Goal: Information Seeking & Learning: Compare options

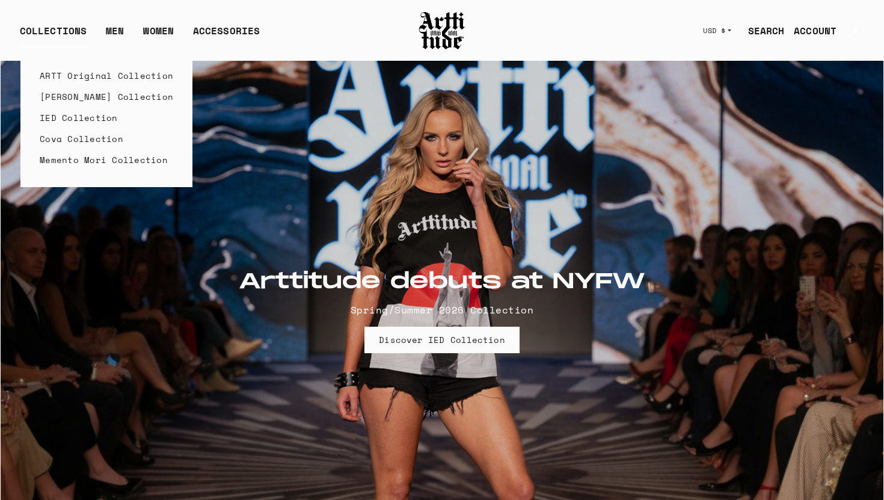
click at [64, 78] on link "ARTT Original Collection" at bounding box center [107, 75] width 134 height 21
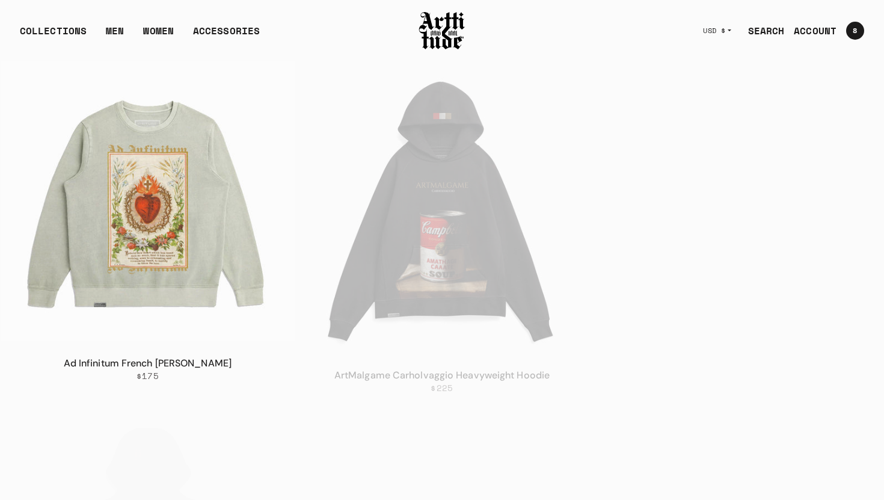
scroll to position [579, 0]
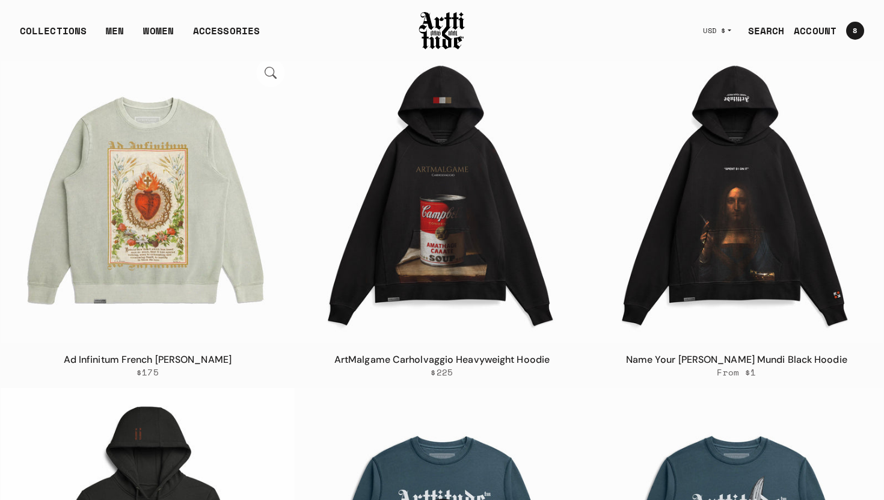
click at [203, 254] on img at bounding box center [148, 196] width 294 height 294
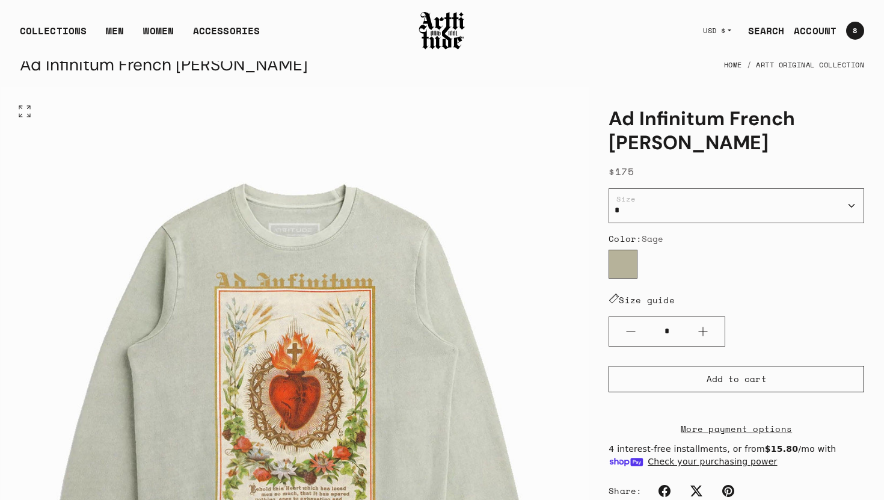
scroll to position [26, 0]
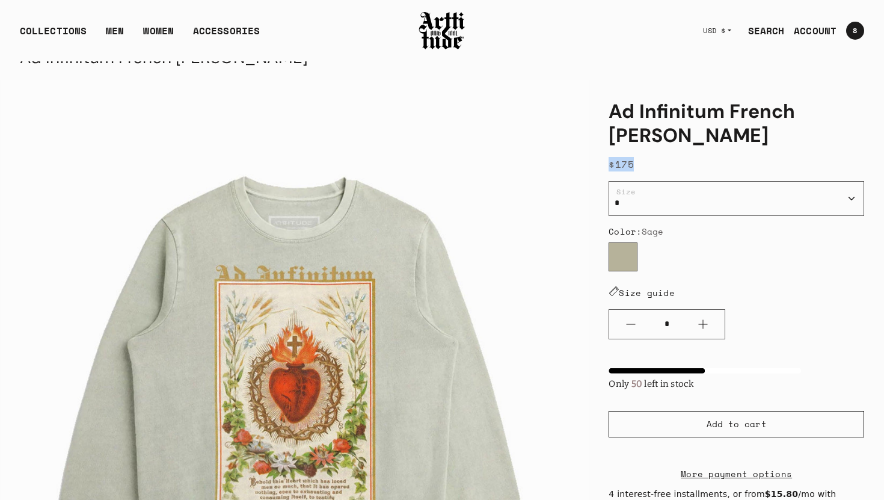
drag, startPoint x: 609, startPoint y: 165, endPoint x: 661, endPoint y: 164, distance: 52.3
click at [661, 164] on div "$175" at bounding box center [737, 164] width 256 height 14
click at [237, 99] on link "Eyewear" at bounding box center [252, 96] width 78 height 21
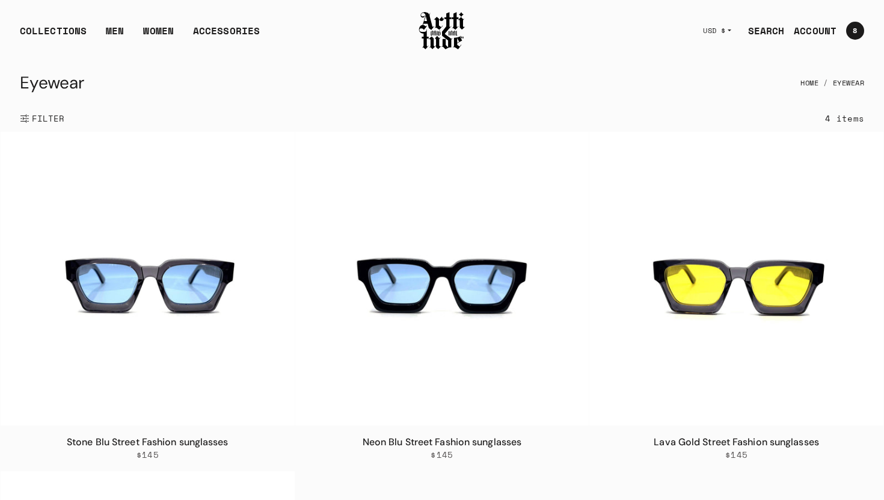
click at [765, 31] on link "SEARCH" at bounding box center [762, 31] width 46 height 24
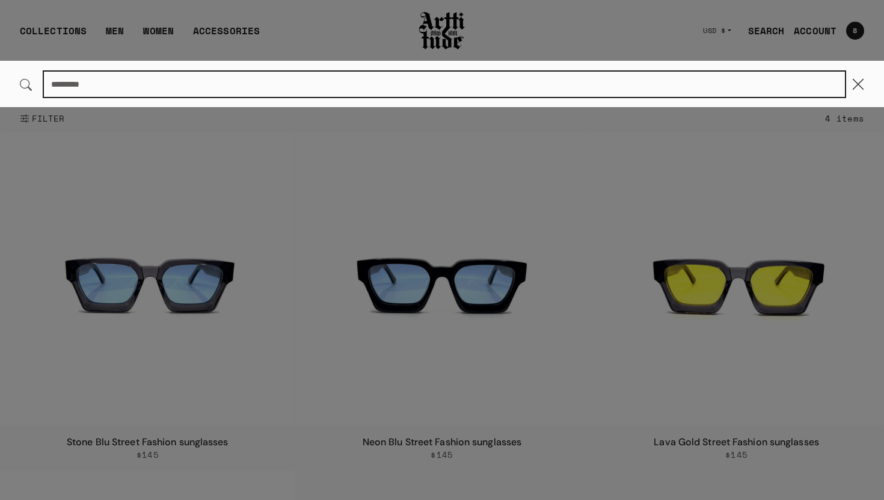
click at [499, 86] on input "Search..." at bounding box center [444, 84] width 801 height 25
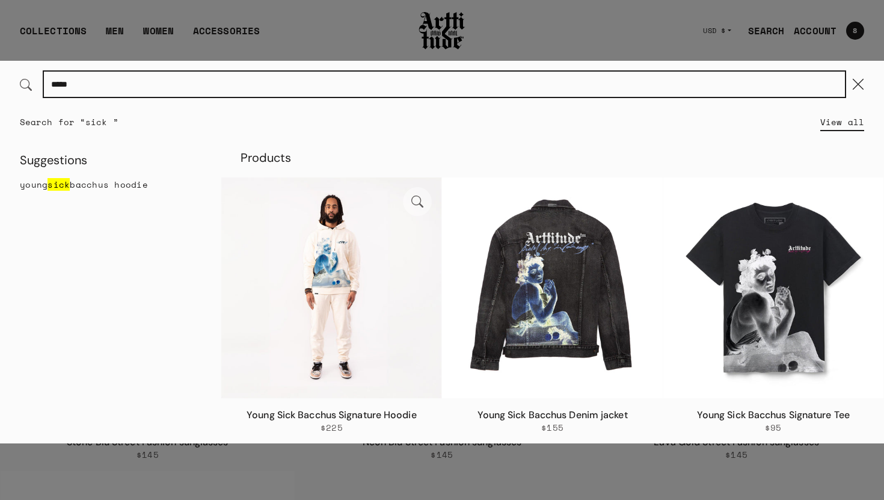
type input "****"
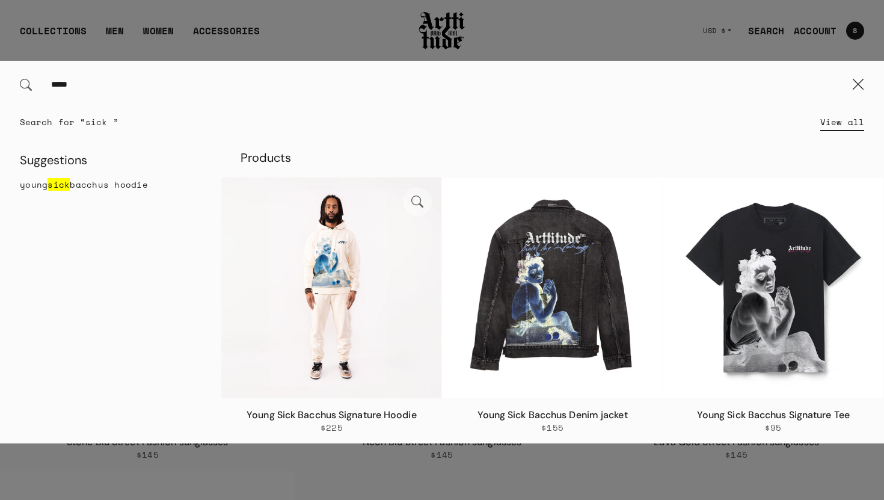
click at [340, 324] on img at bounding box center [331, 287] width 220 height 220
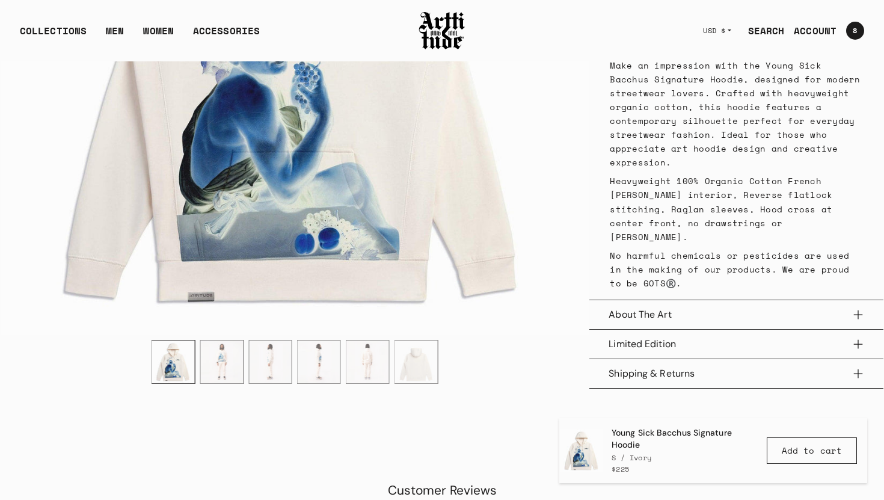
scroll to position [588, 0]
click at [229, 367] on img "2 / 6" at bounding box center [221, 360] width 43 height 43
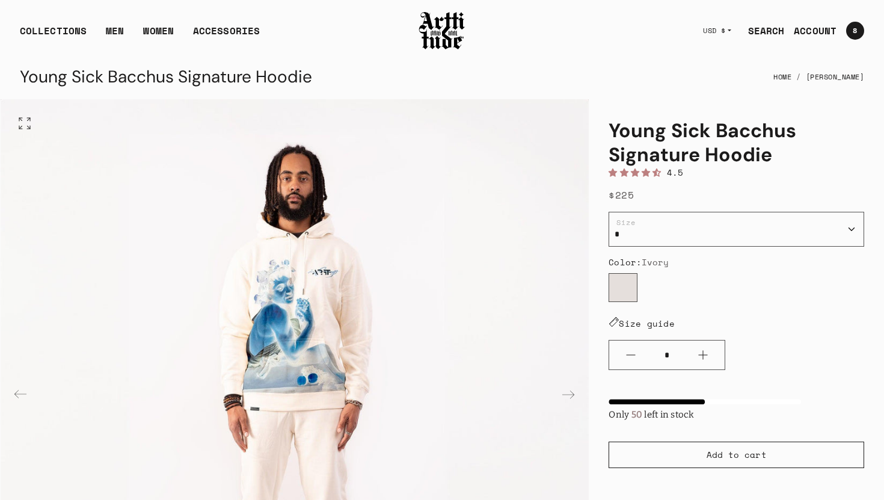
scroll to position [0, 0]
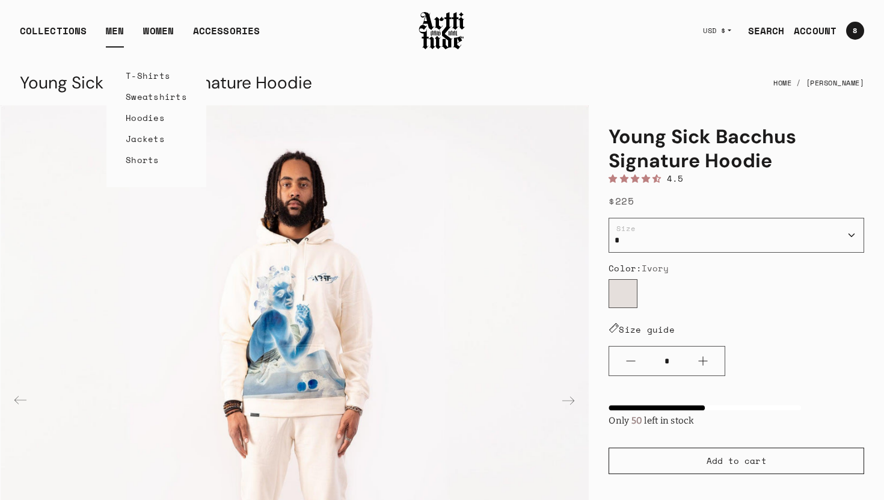
click at [141, 100] on link "Sweatshirts" at bounding box center [156, 96] width 61 height 21
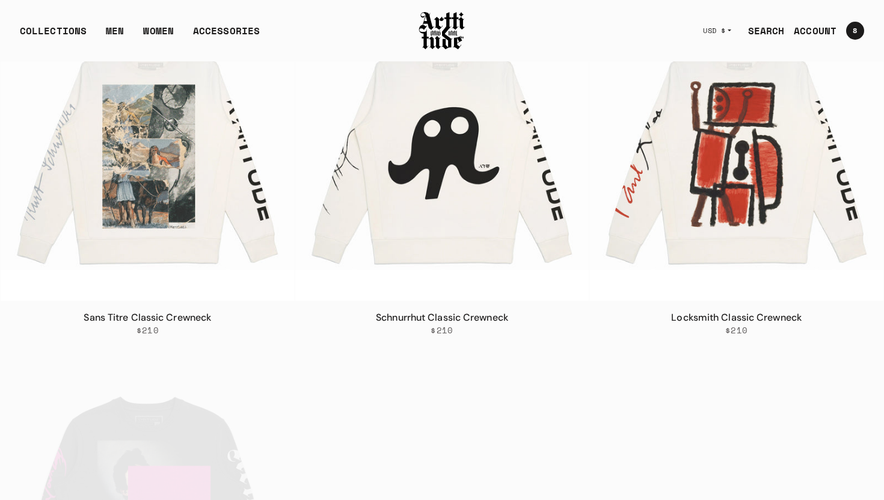
scroll to position [1896, 0]
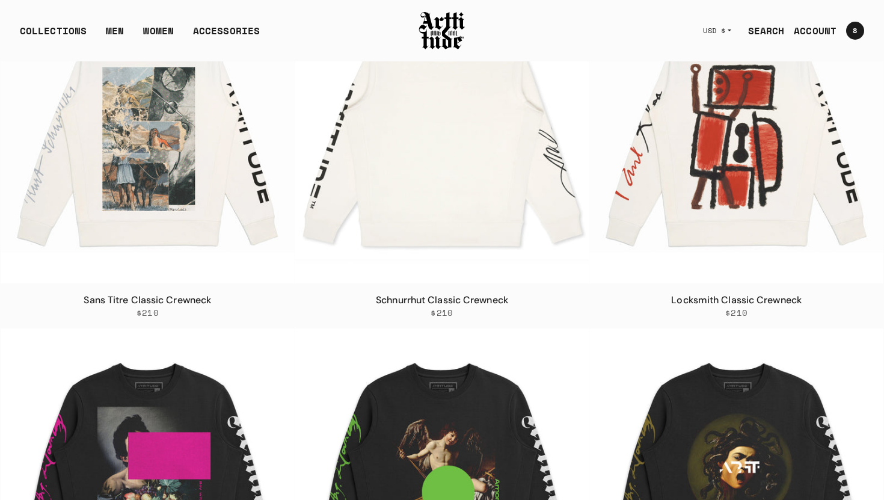
click at [444, 147] on img at bounding box center [442, 136] width 294 height 294
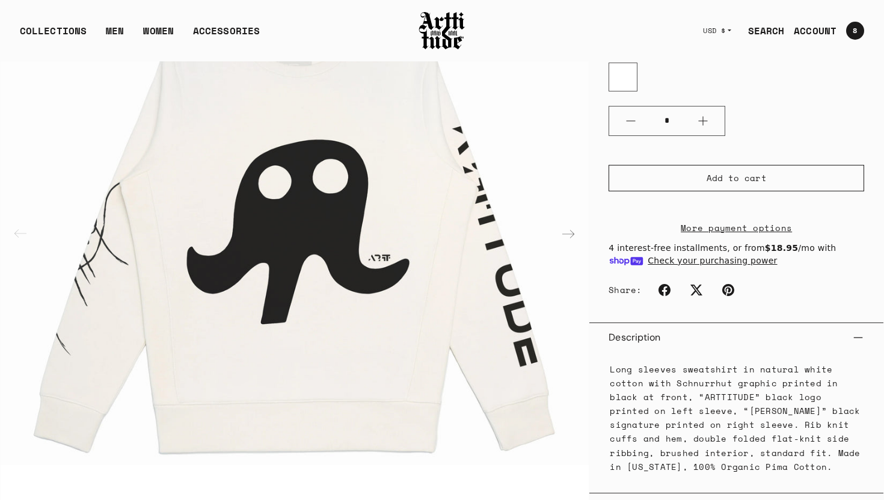
scroll to position [175, 0]
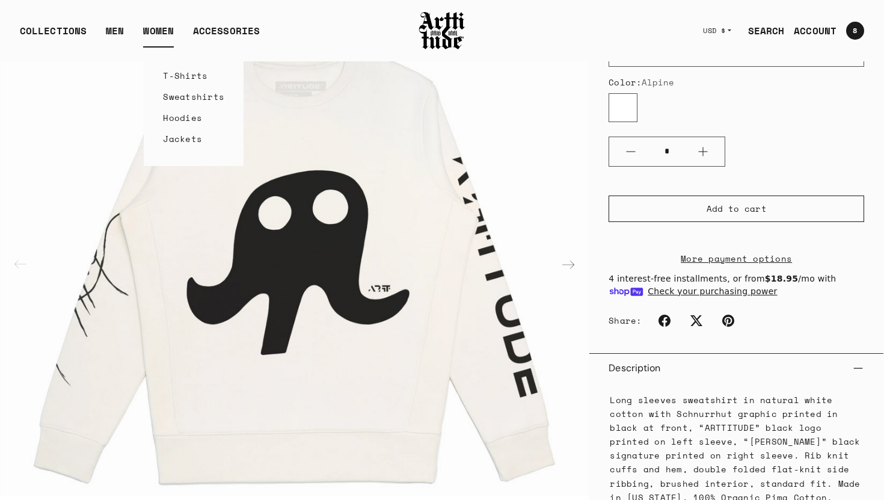
click at [176, 99] on link "Sweatshirts" at bounding box center [193, 96] width 61 height 21
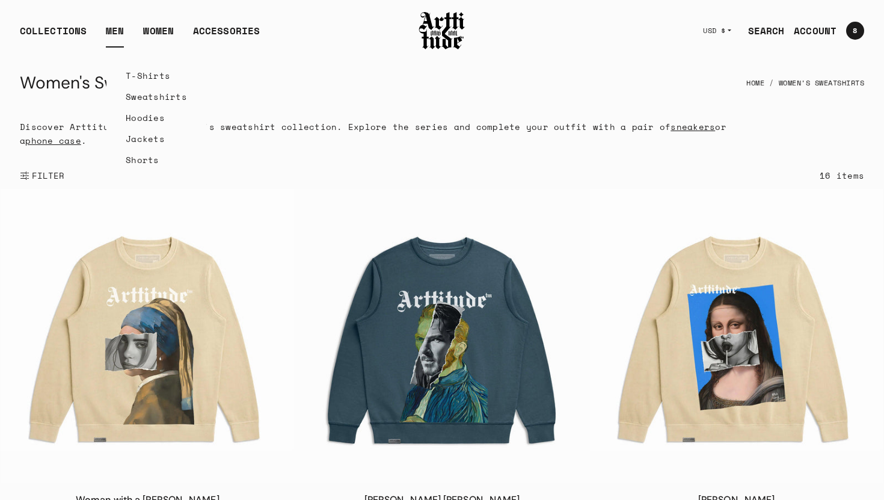
click at [132, 97] on link "Sweatshirts" at bounding box center [156, 96] width 61 height 21
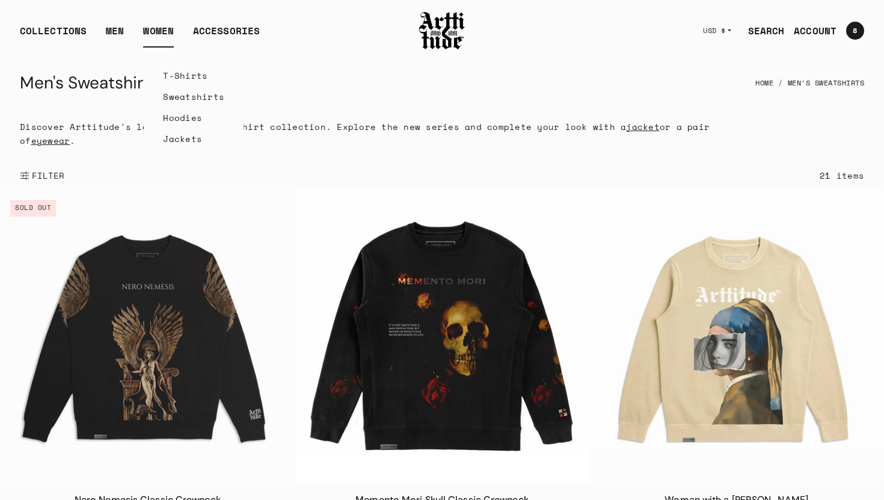
click at [182, 97] on link "Sweatshirts" at bounding box center [193, 96] width 61 height 21
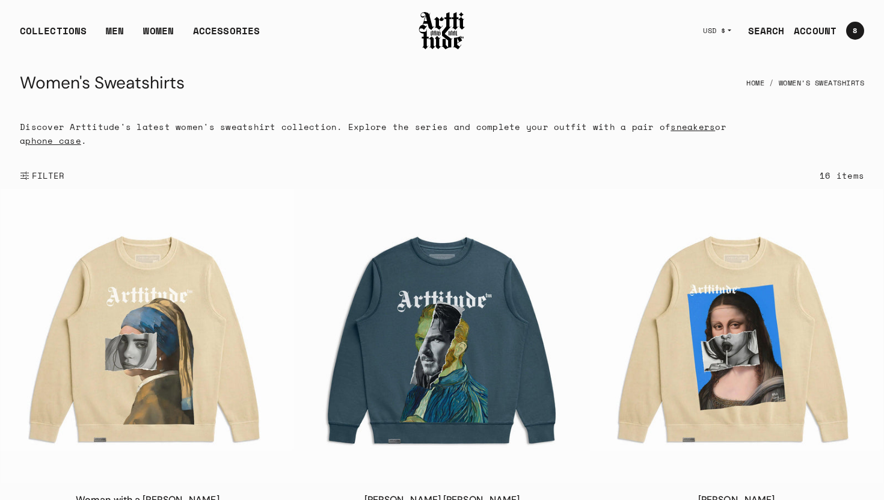
click at [671, 129] on link "sneakers" at bounding box center [693, 126] width 45 height 13
click at [39, 177] on span "FILTER" at bounding box center [46, 176] width 35 height 12
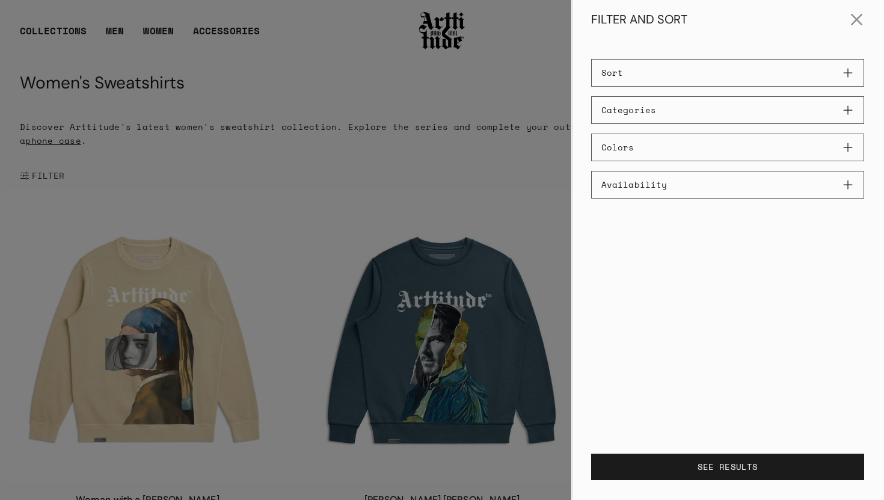
click at [460, 152] on div at bounding box center [442, 250] width 884 height 500
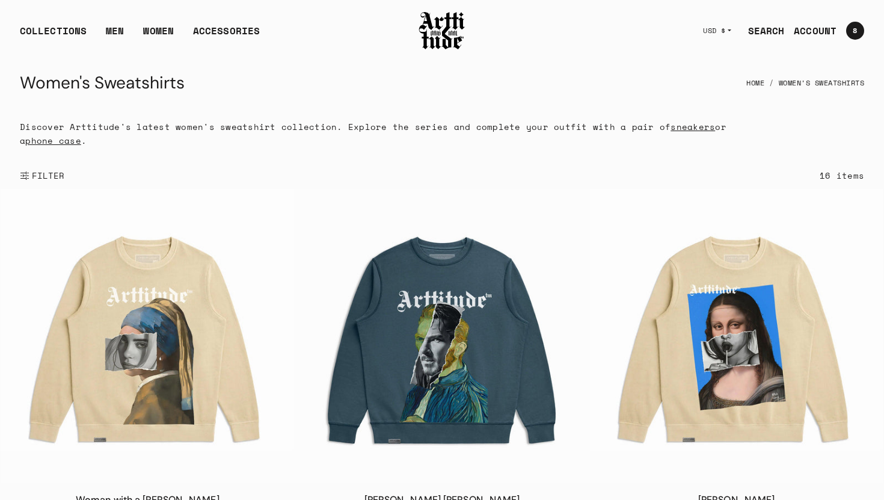
click at [42, 177] on span "FILTER" at bounding box center [46, 176] width 35 height 12
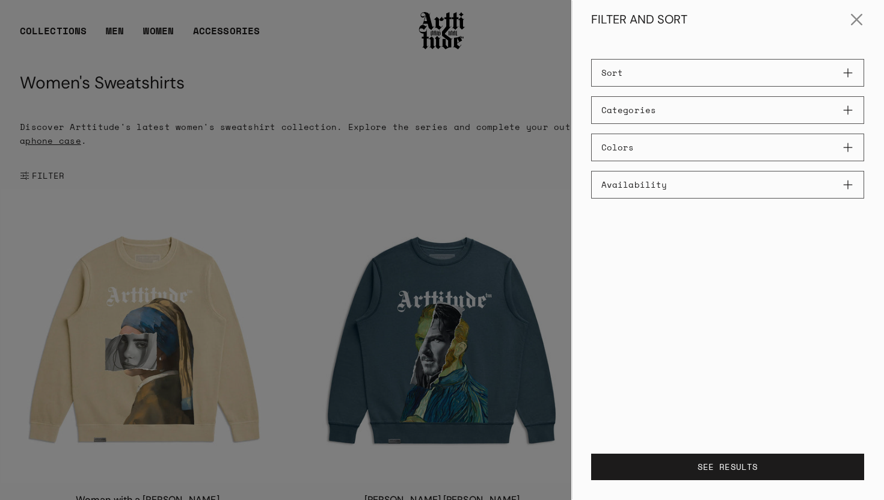
click at [849, 109] on button "Categories" at bounding box center [727, 110] width 273 height 28
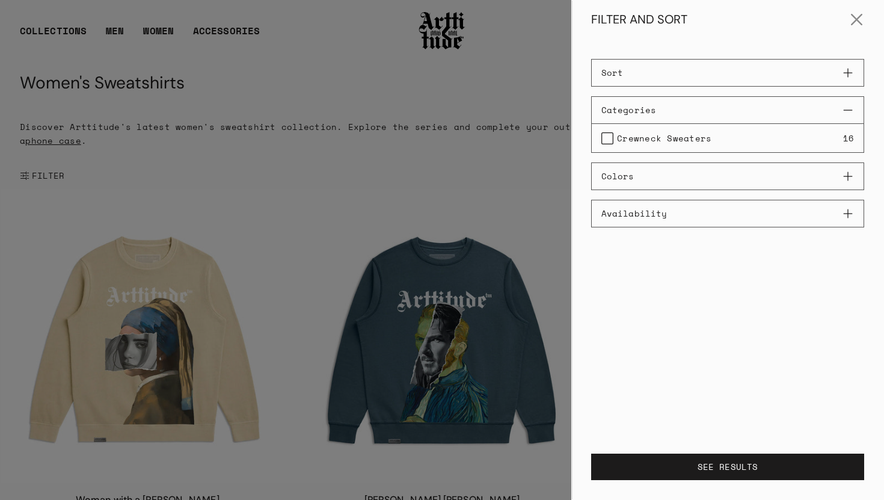
click at [853, 109] on button "Categories" at bounding box center [727, 110] width 273 height 28
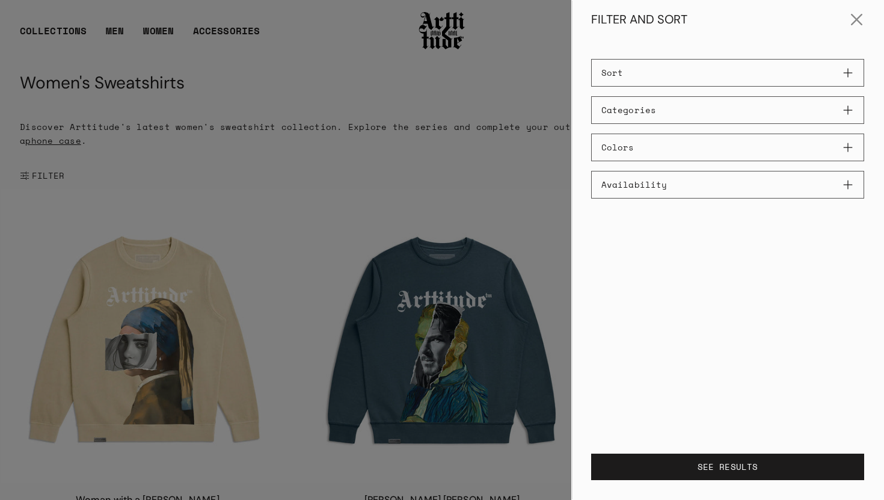
click at [848, 72] on button "Sort" at bounding box center [727, 73] width 273 height 28
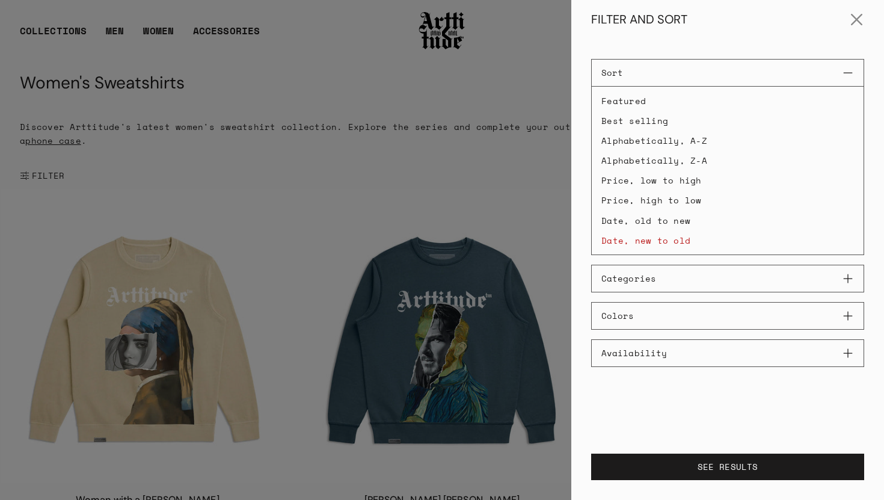
click at [633, 121] on li "Best selling" at bounding box center [728, 120] width 272 height 19
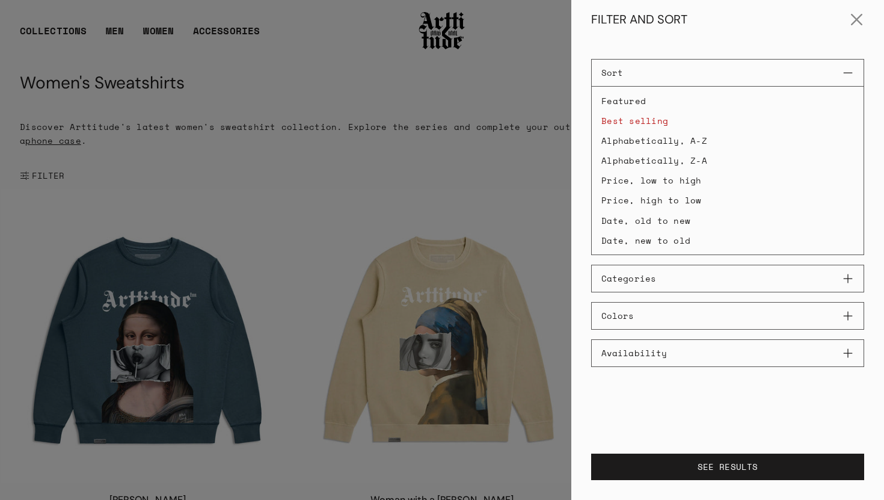
click at [615, 103] on li "Featured" at bounding box center [728, 100] width 272 height 19
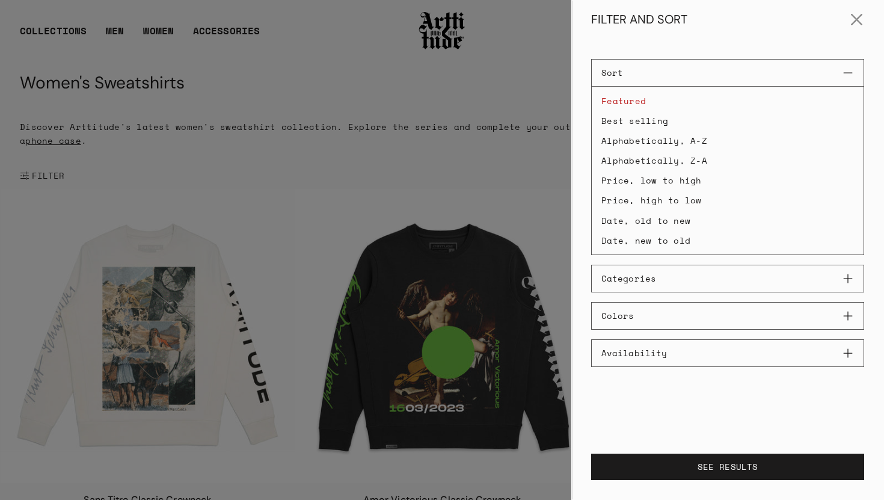
click at [850, 73] on button "Sort" at bounding box center [727, 73] width 273 height 28
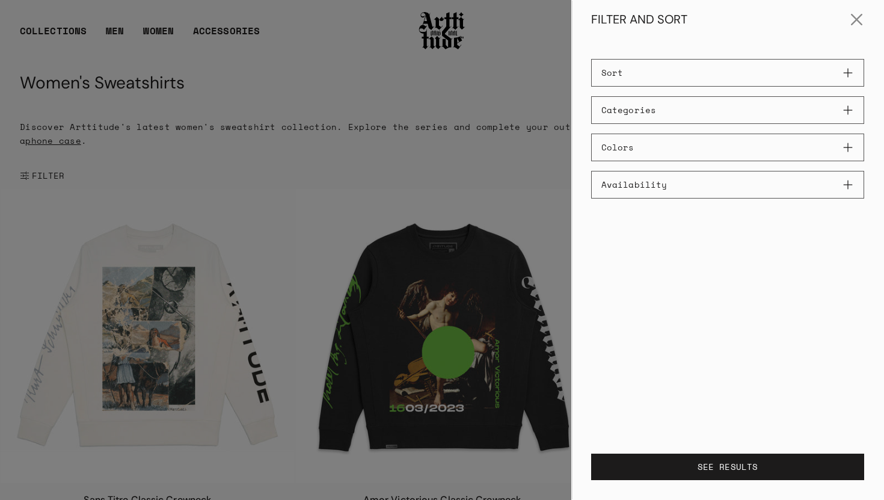
click at [850, 73] on button "Sort" at bounding box center [727, 73] width 273 height 28
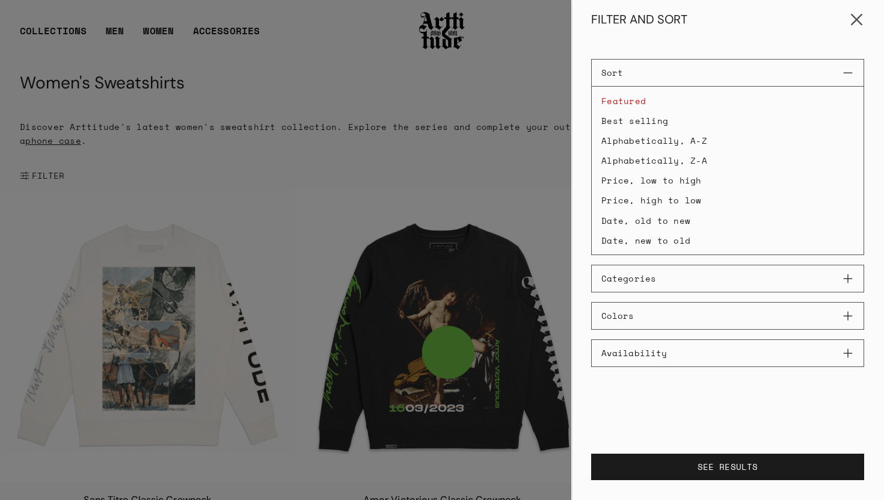
click at [857, 18] on button "Close" at bounding box center [857, 19] width 29 height 29
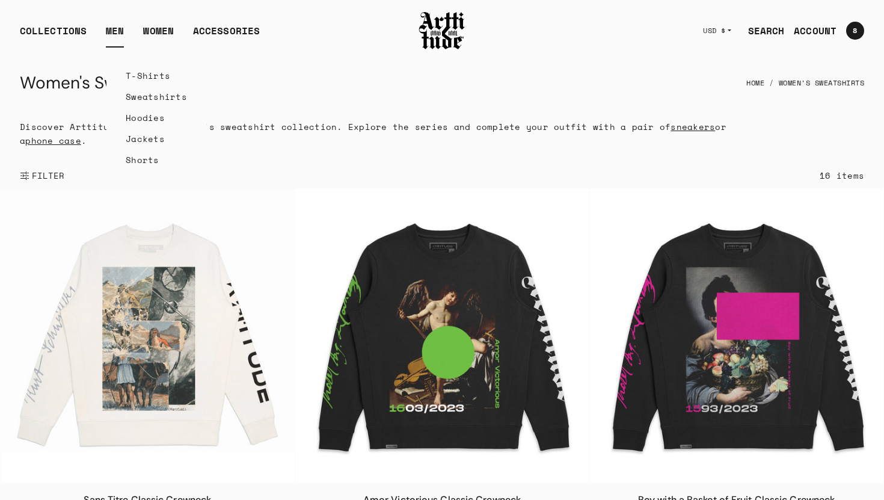
click at [128, 77] on link "T-Shirts" at bounding box center [156, 75] width 61 height 21
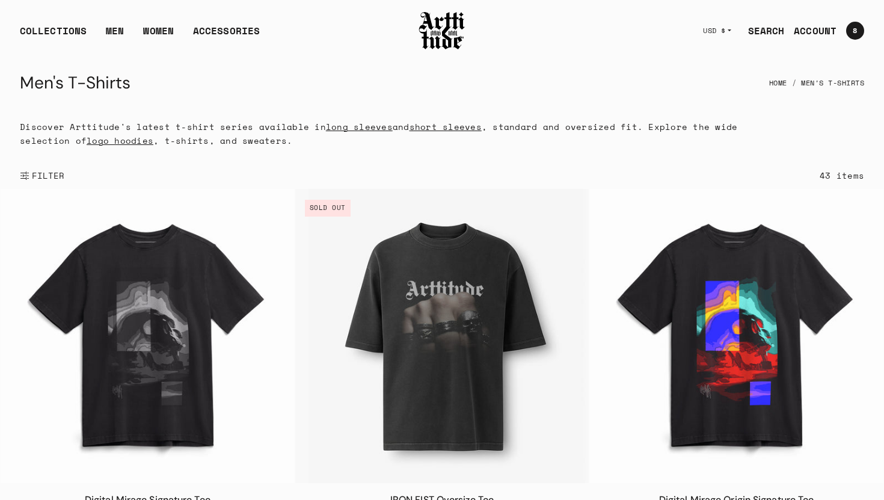
click at [39, 173] on span "FILTER" at bounding box center [46, 176] width 35 height 12
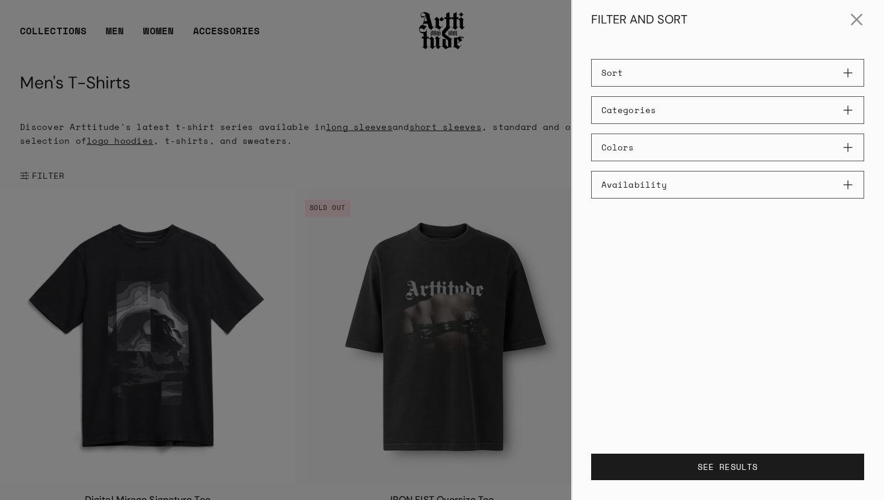
click at [851, 73] on button "Sort" at bounding box center [727, 73] width 273 height 28
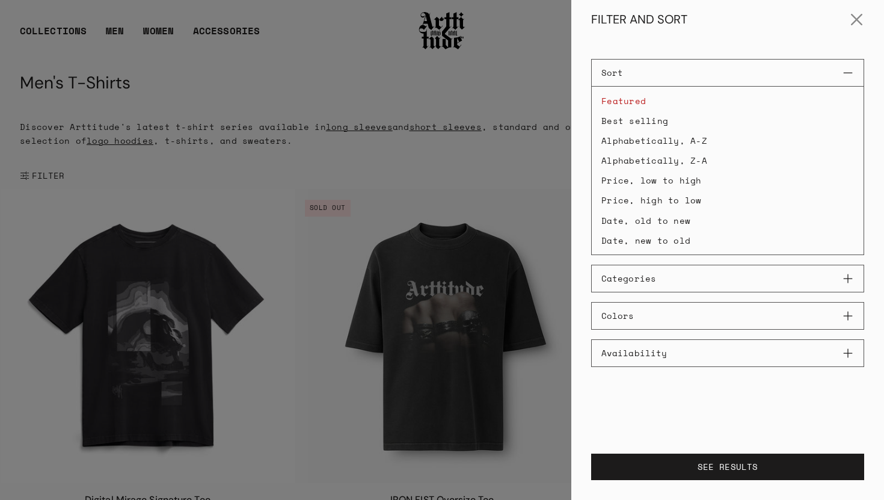
click at [630, 102] on li "Featured" at bounding box center [728, 100] width 272 height 19
click at [657, 238] on li "Date, new to old" at bounding box center [728, 240] width 272 height 19
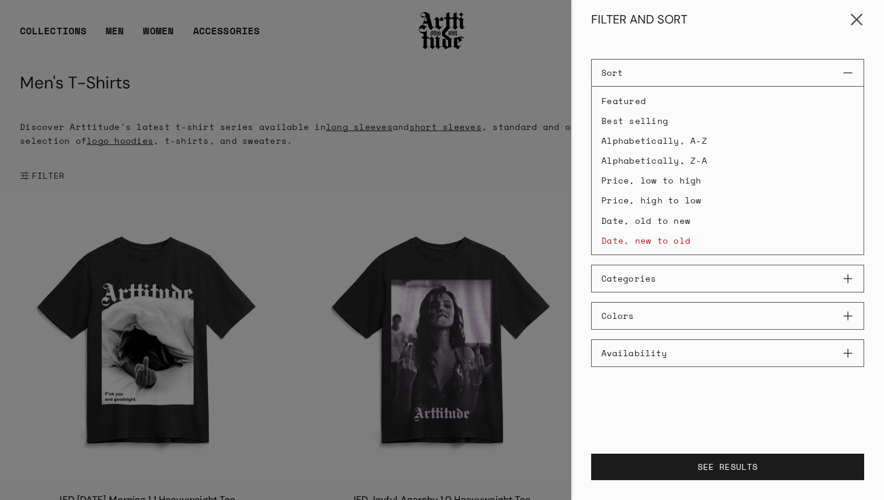
click at [858, 19] on button "Close" at bounding box center [857, 19] width 29 height 29
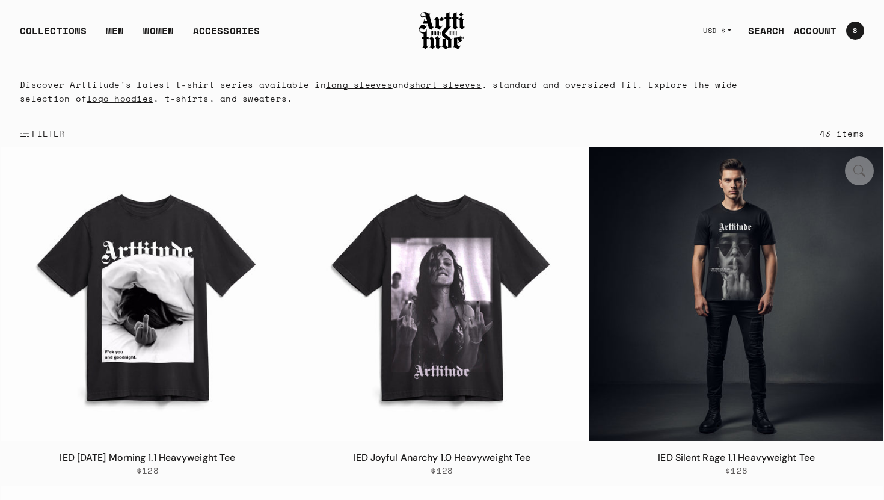
scroll to position [40, 0]
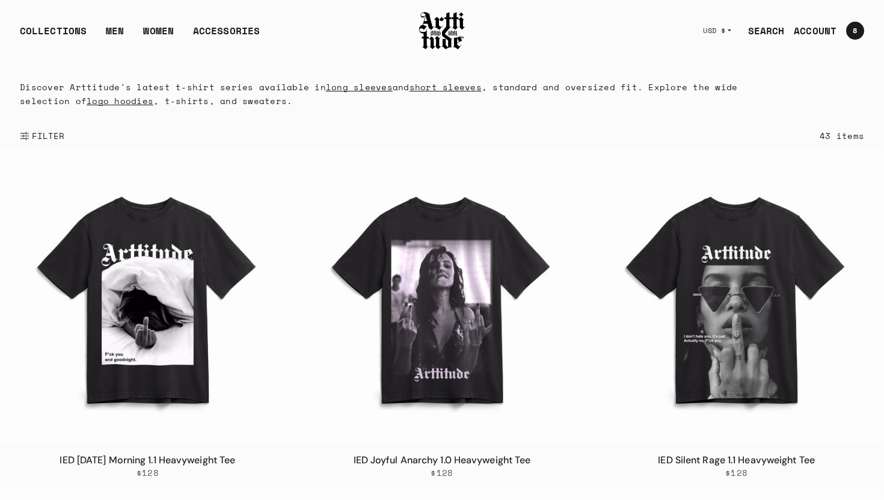
click at [43, 136] on span "FILTER" at bounding box center [46, 136] width 35 height 12
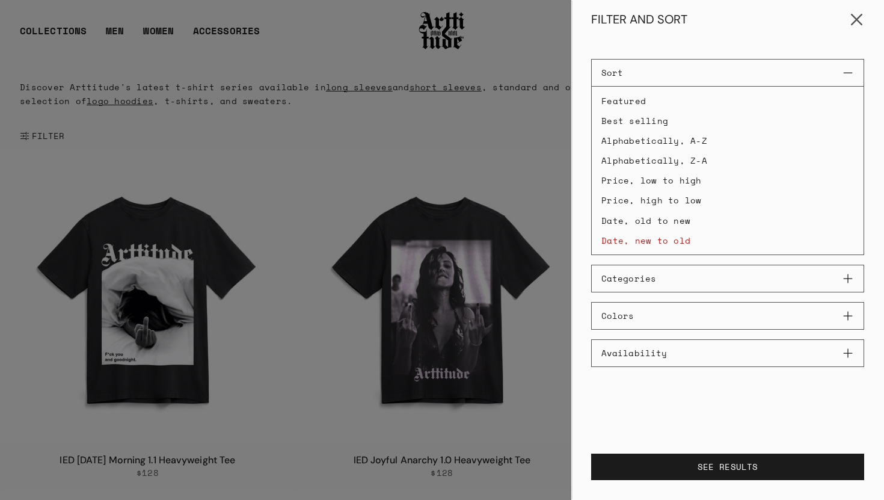
click at [856, 22] on button "Close" at bounding box center [857, 19] width 29 height 29
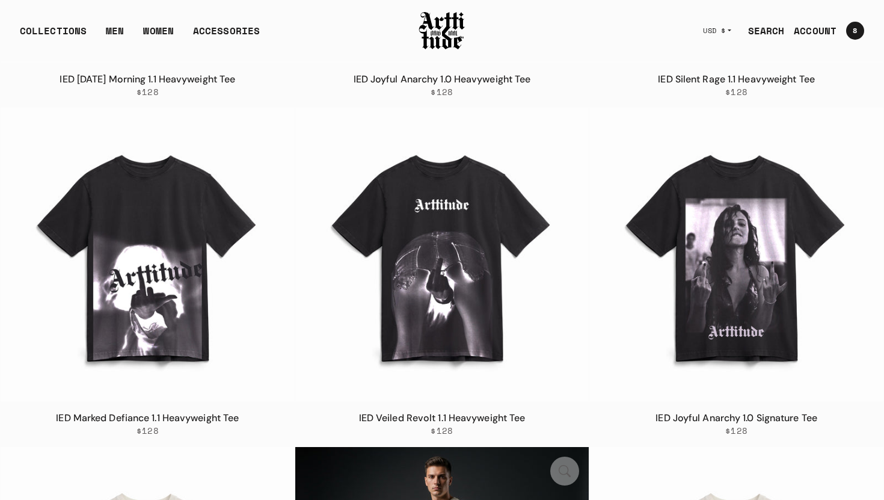
scroll to position [0, 0]
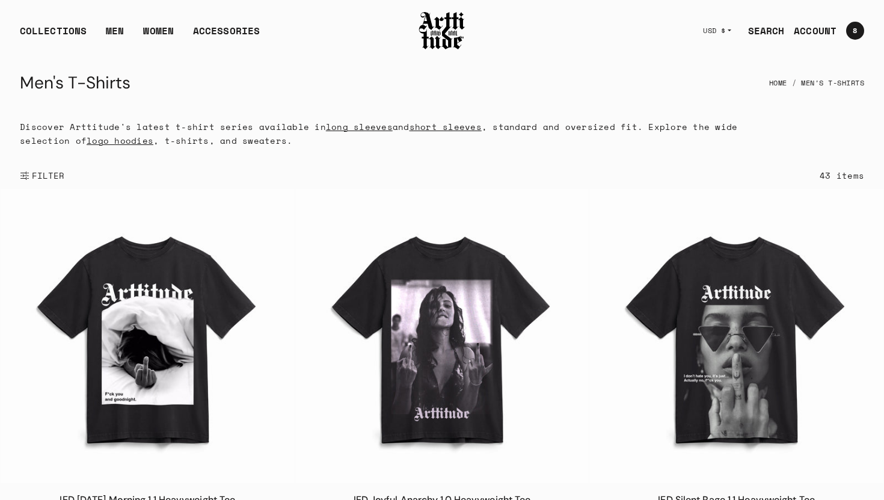
click at [816, 34] on link "ACCOUNT" at bounding box center [810, 31] width 52 height 24
click at [818, 29] on link "ACCOUNT" at bounding box center [810, 31] width 52 height 24
click at [811, 30] on link "ACCOUNT" at bounding box center [810, 31] width 52 height 24
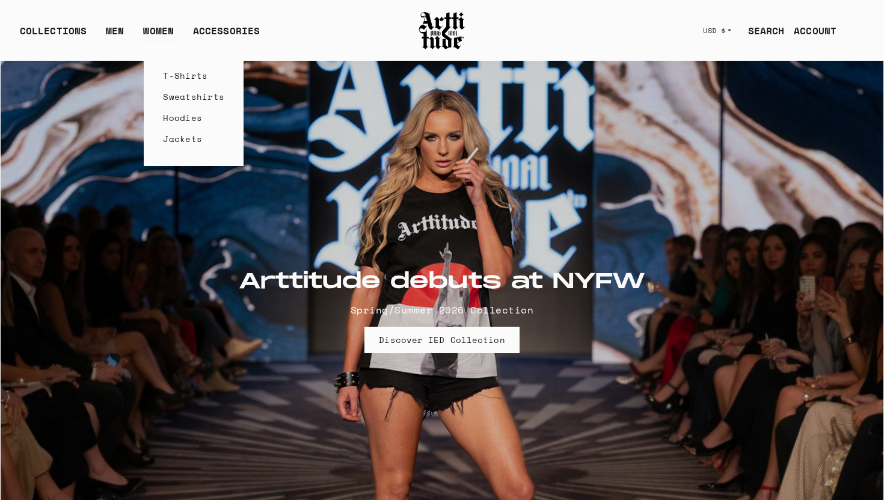
click at [181, 76] on link "T-Shirts" at bounding box center [193, 75] width 61 height 21
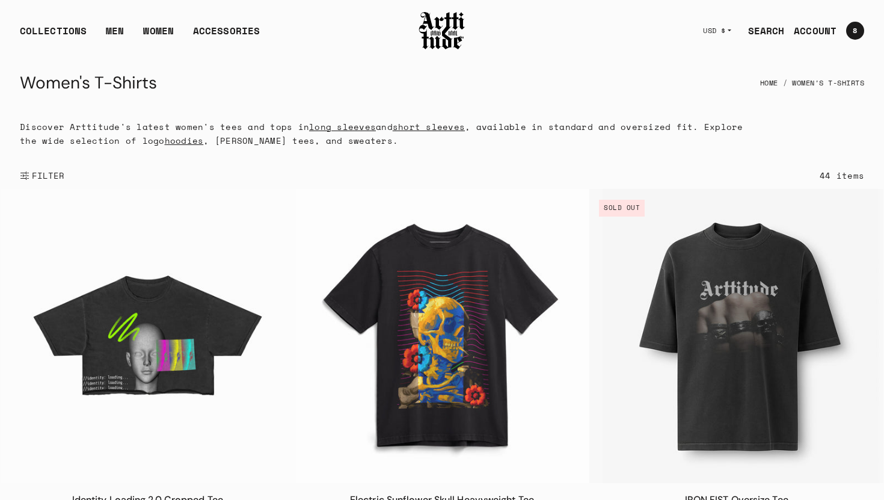
click at [42, 177] on span "FILTER" at bounding box center [46, 176] width 35 height 12
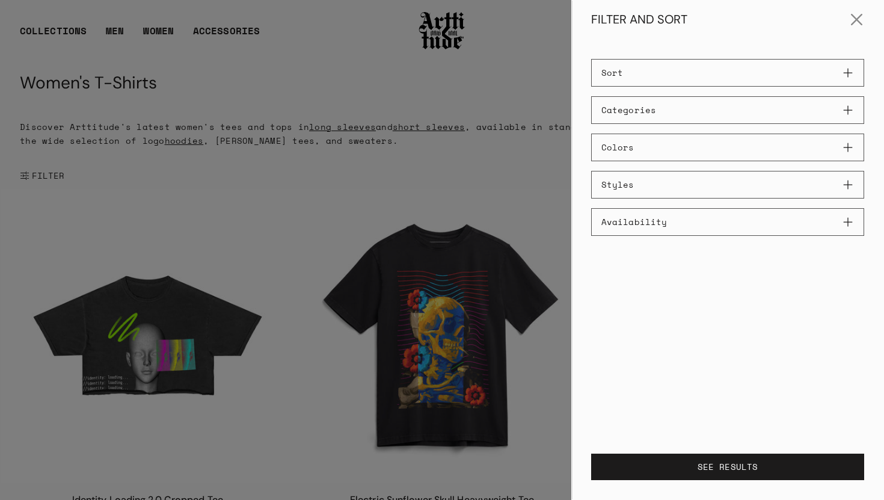
click at [854, 108] on button "Categories" at bounding box center [727, 110] width 273 height 28
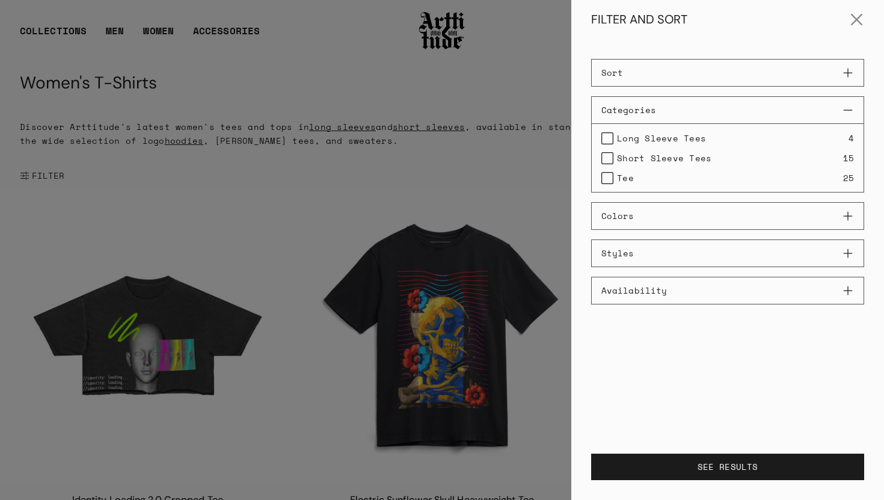
click at [645, 158] on span "Short Sleeve Tees" at bounding box center [664, 158] width 94 height 14
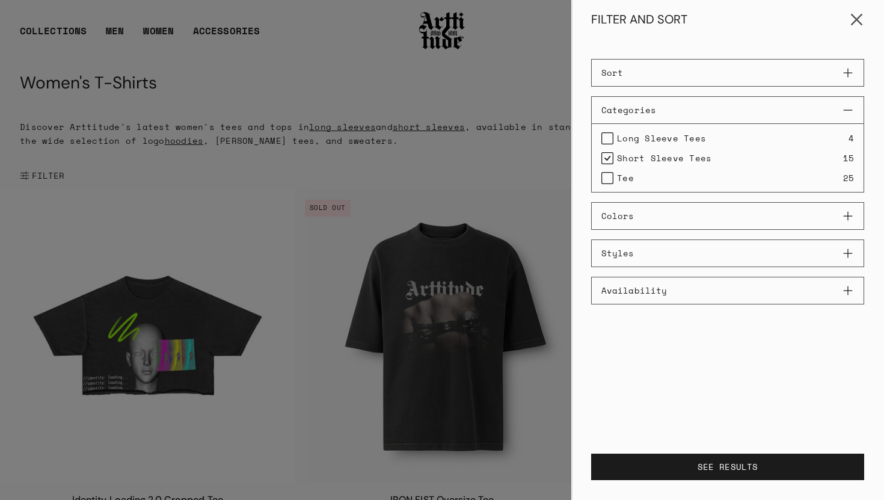
click at [858, 21] on button "Close" at bounding box center [857, 19] width 29 height 29
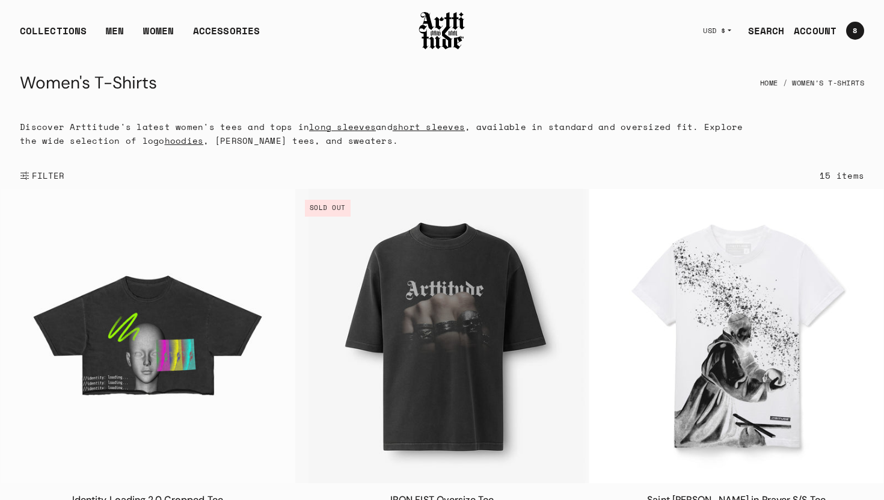
click at [40, 176] on span "FILTER" at bounding box center [46, 176] width 35 height 12
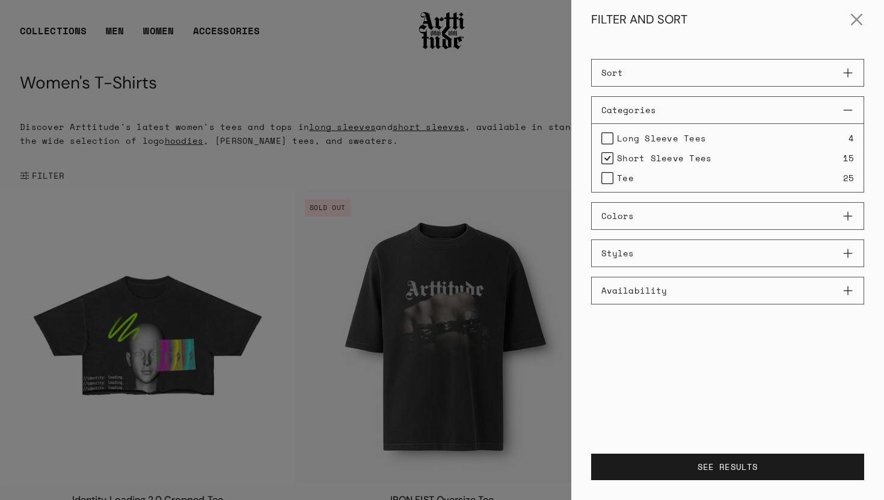
click at [609, 156] on label "Short Sleeve Tees" at bounding box center [656, 158] width 110 height 14
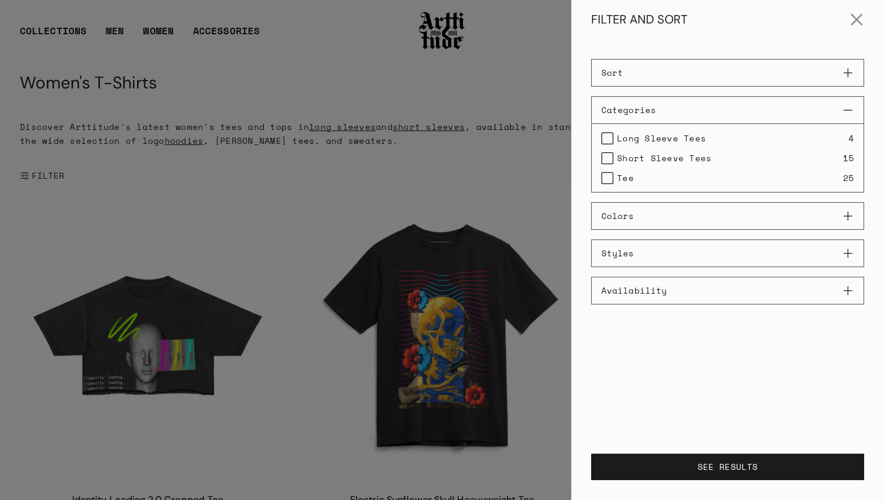
click at [610, 140] on label "Long Sleeve Tees" at bounding box center [653, 138] width 105 height 14
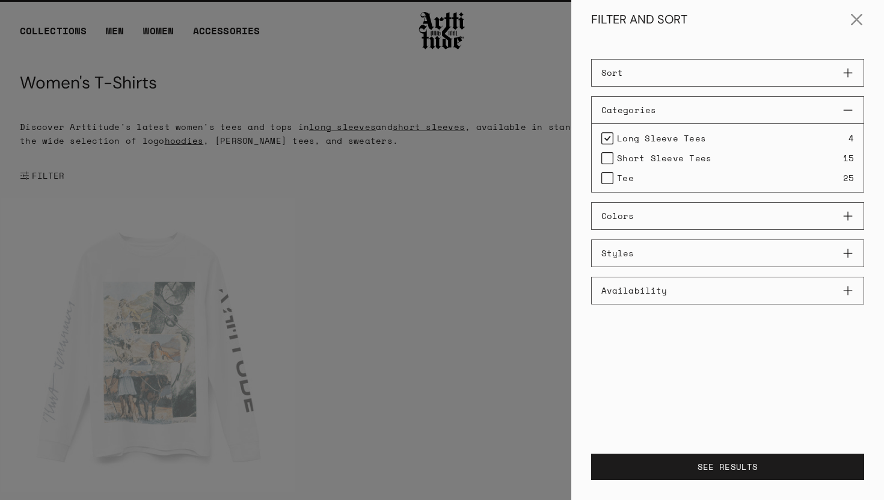
click at [610, 140] on label "Long Sleeve Tees" at bounding box center [653, 138] width 105 height 14
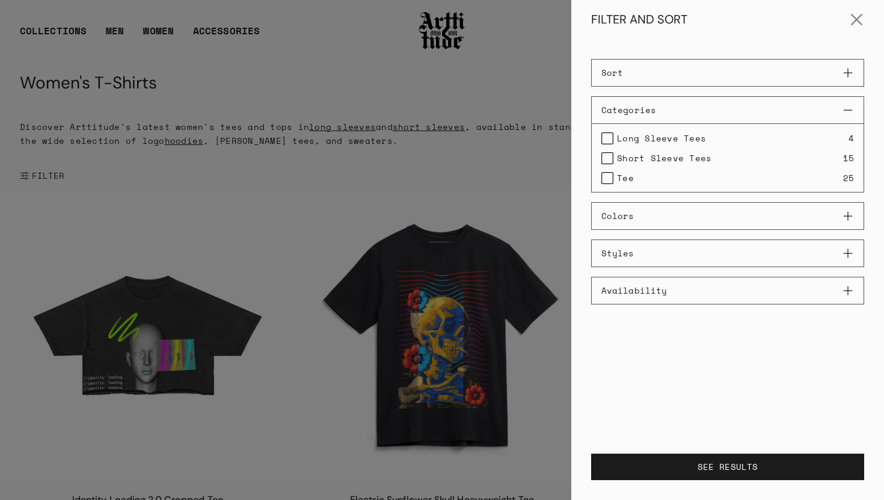
click at [609, 136] on label "Long Sleeve Tees" at bounding box center [653, 138] width 105 height 14
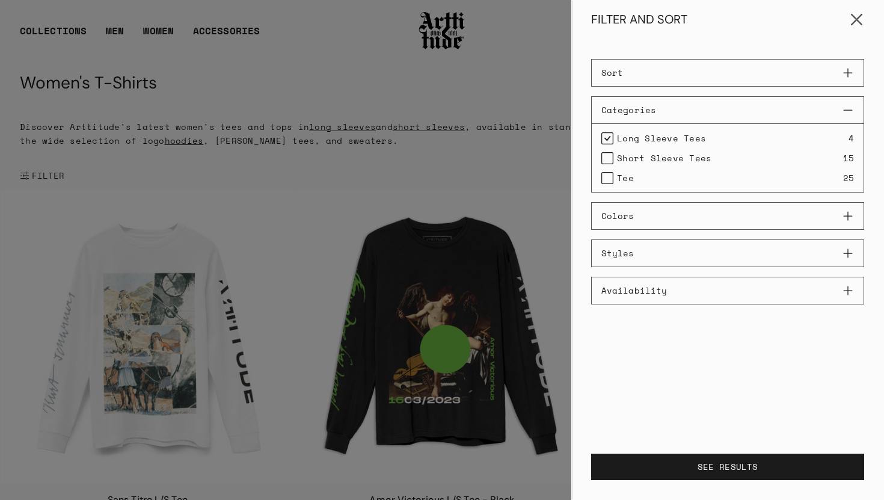
click at [858, 19] on button "Close" at bounding box center [857, 19] width 29 height 29
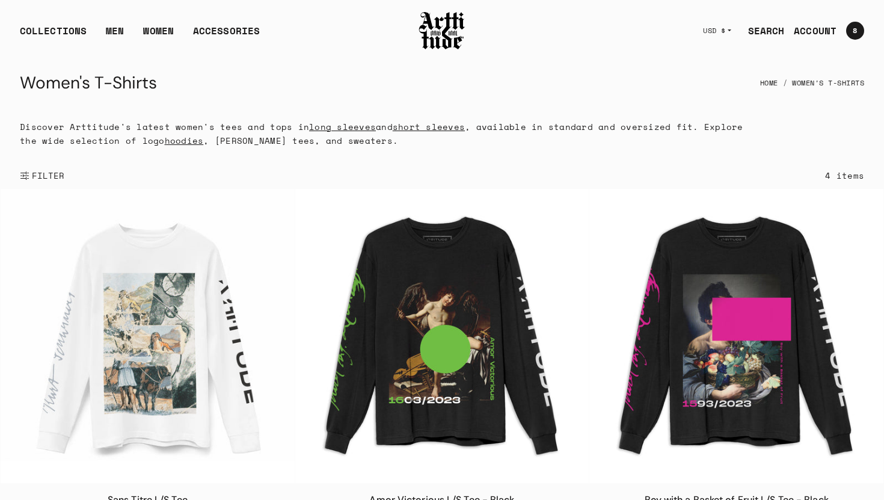
click at [48, 173] on span "FILTER" at bounding box center [46, 176] width 35 height 12
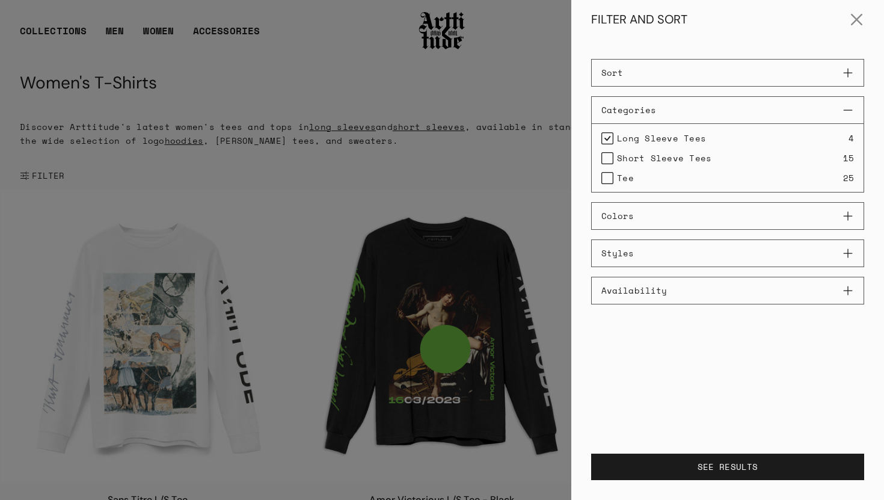
click at [606, 139] on label "Long Sleeve Tees" at bounding box center [653, 138] width 105 height 14
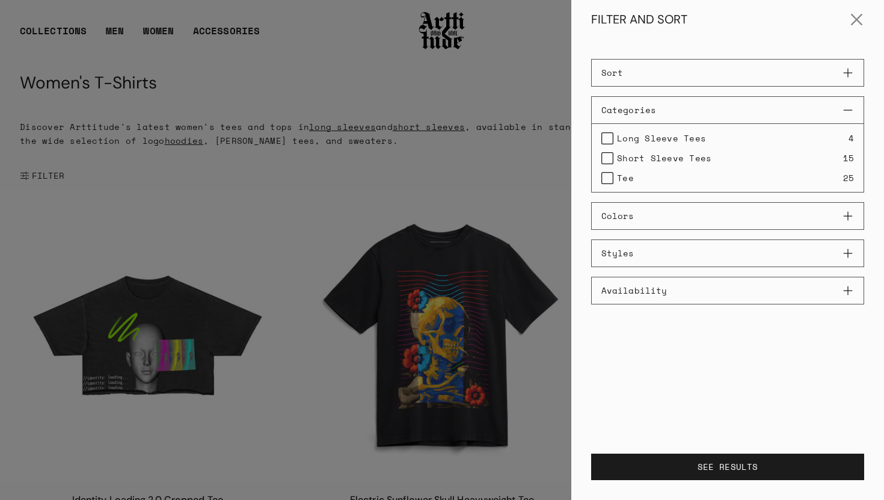
click at [609, 159] on label "Short Sleeve Tees" at bounding box center [656, 158] width 110 height 14
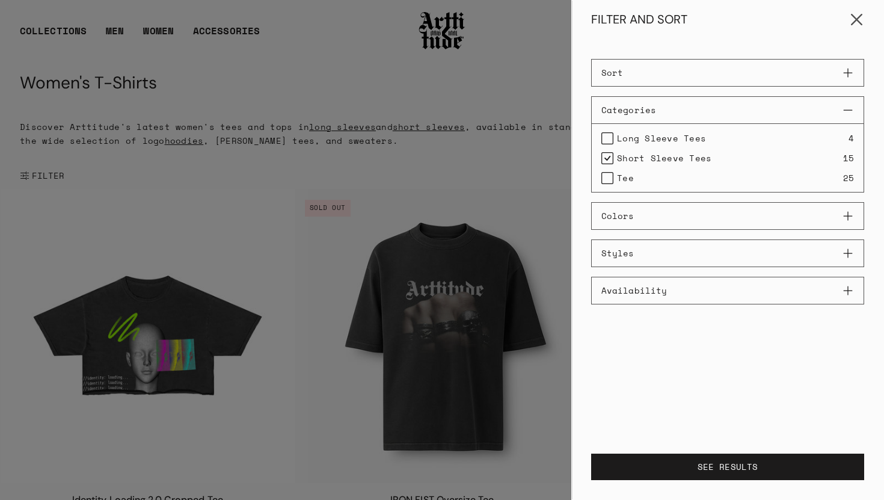
click at [854, 17] on button "Close" at bounding box center [857, 19] width 29 height 29
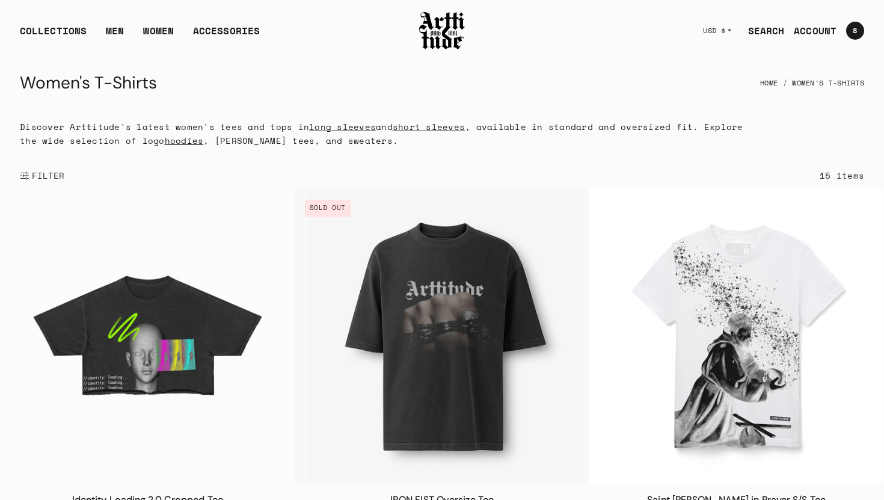
click at [38, 177] on span "FILTER" at bounding box center [46, 176] width 35 height 12
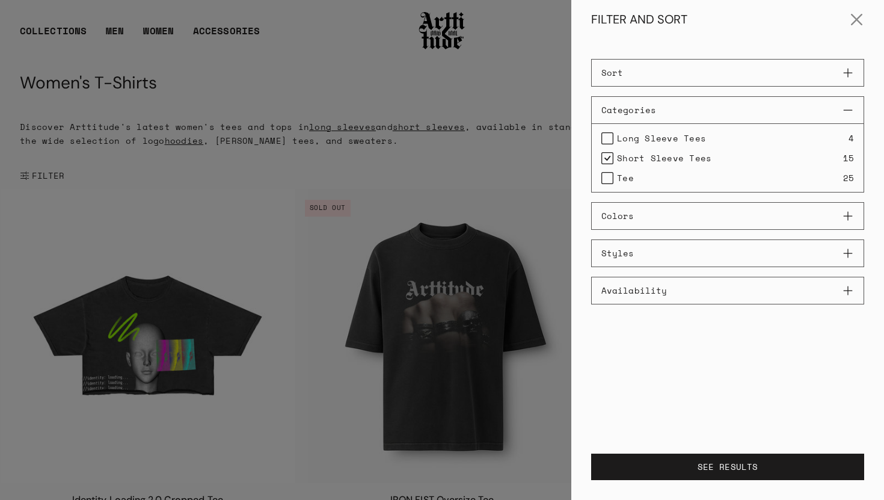
click at [608, 158] on label "Short Sleeve Tees" at bounding box center [656, 158] width 110 height 14
click at [609, 181] on label "Tee" at bounding box center [617, 178] width 32 height 14
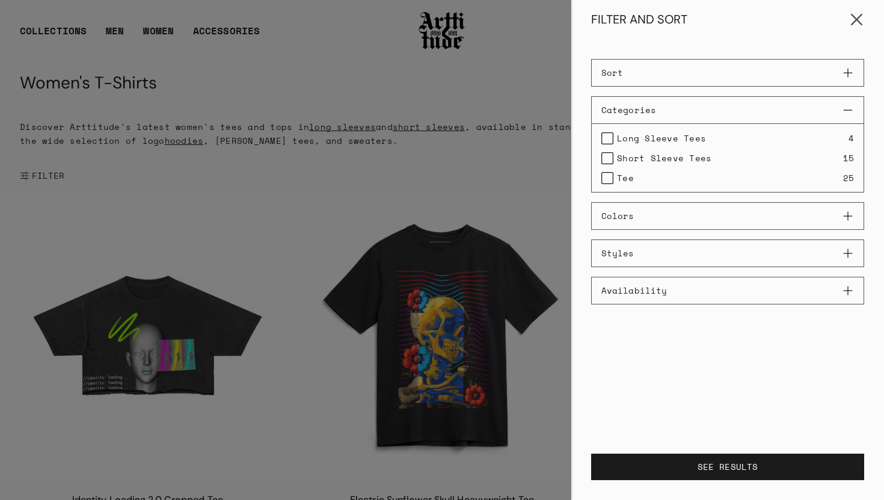
click at [857, 20] on button "Close" at bounding box center [857, 19] width 29 height 29
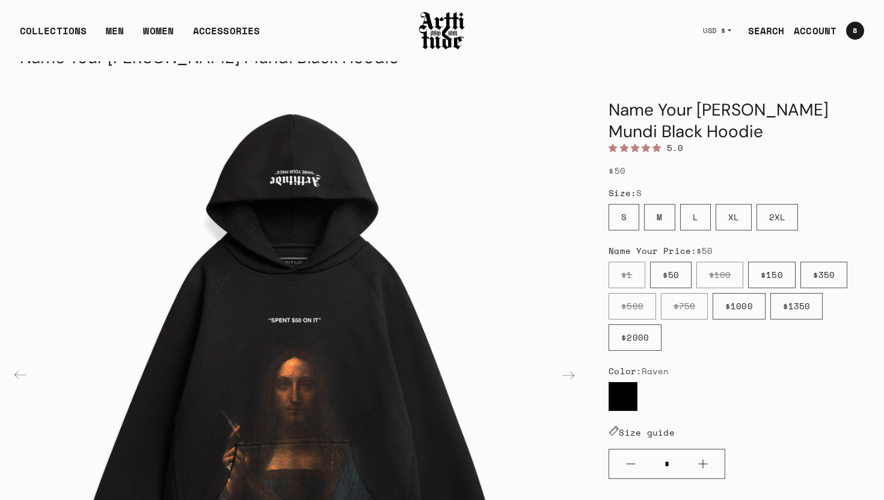
scroll to position [29, 0]
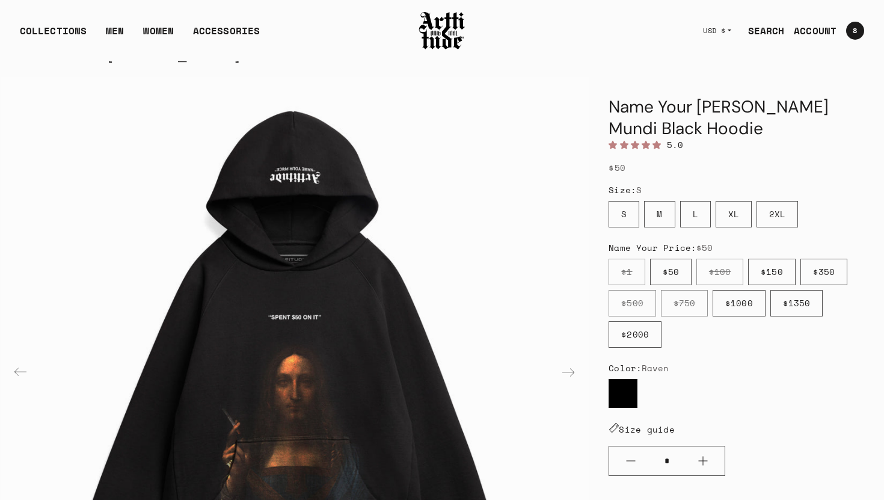
click at [662, 217] on label "M" at bounding box center [659, 214] width 31 height 26
click at [696, 215] on label "L" at bounding box center [695, 214] width 31 height 26
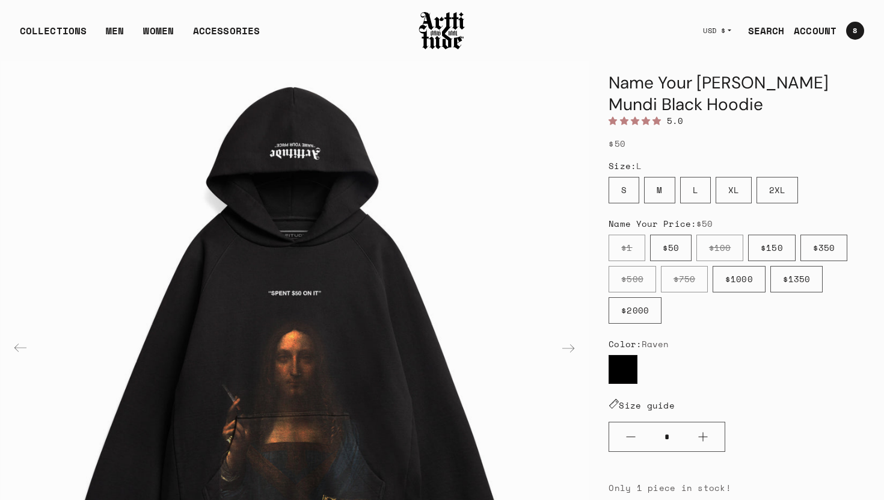
click at [775, 248] on label "$150" at bounding box center [771, 248] width 47 height 26
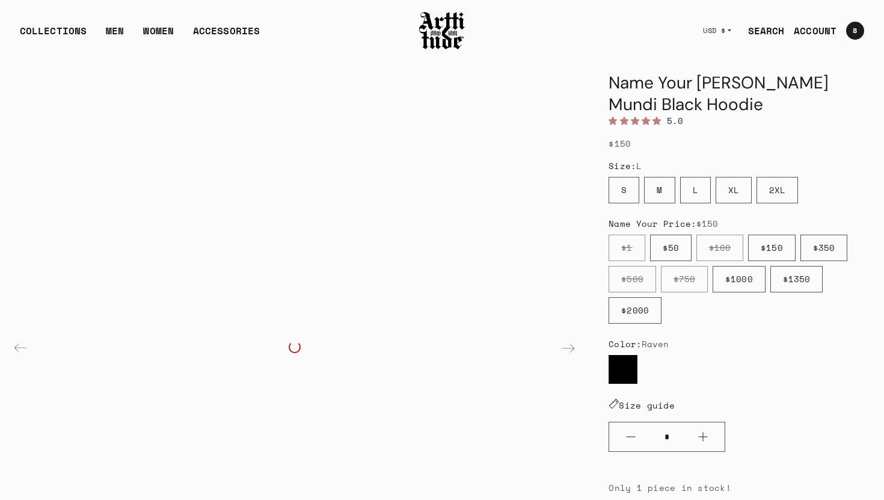
click at [666, 253] on label "$50" at bounding box center [671, 248] width 42 height 26
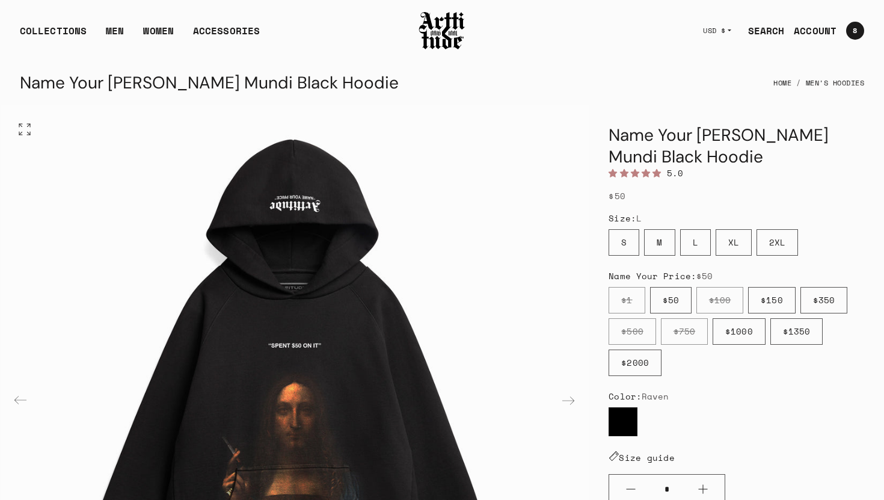
click at [482, 232] on img "4 / 4" at bounding box center [295, 399] width 588 height 588
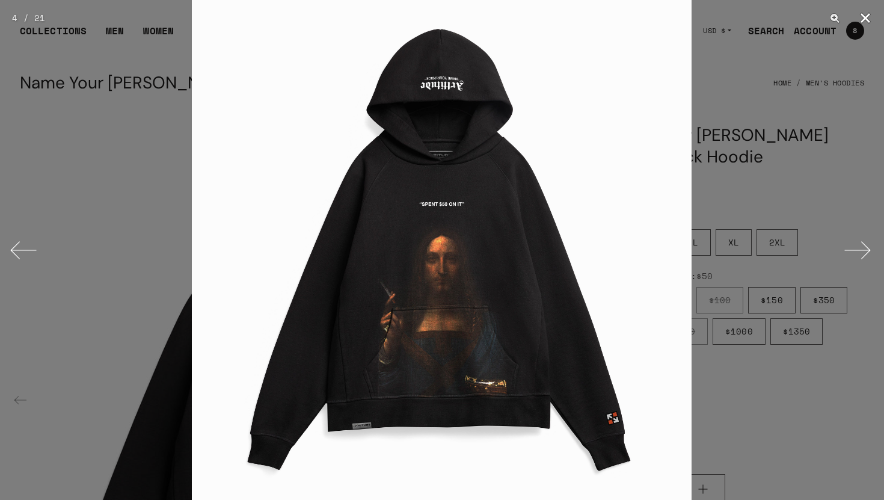
click at [866, 20] on button "Close" at bounding box center [865, 18] width 30 height 36
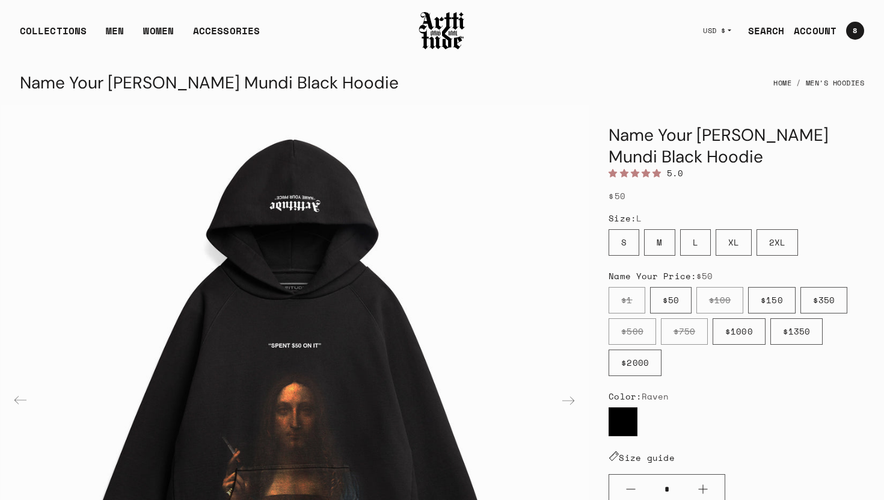
click at [757, 359] on ul "$1 $50 $100 $150 $350 $500 $750 $1000 $1350 $2000" at bounding box center [737, 334] width 256 height 94
click at [453, 194] on img "4 / 4" at bounding box center [295, 399] width 588 height 588
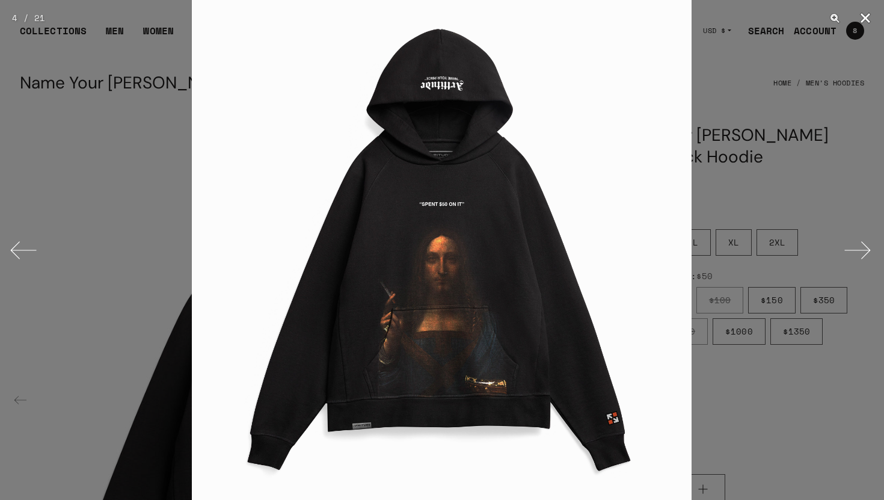
click at [866, 20] on button "Close" at bounding box center [865, 18] width 30 height 36
